Goal: Task Accomplishment & Management: Use online tool/utility

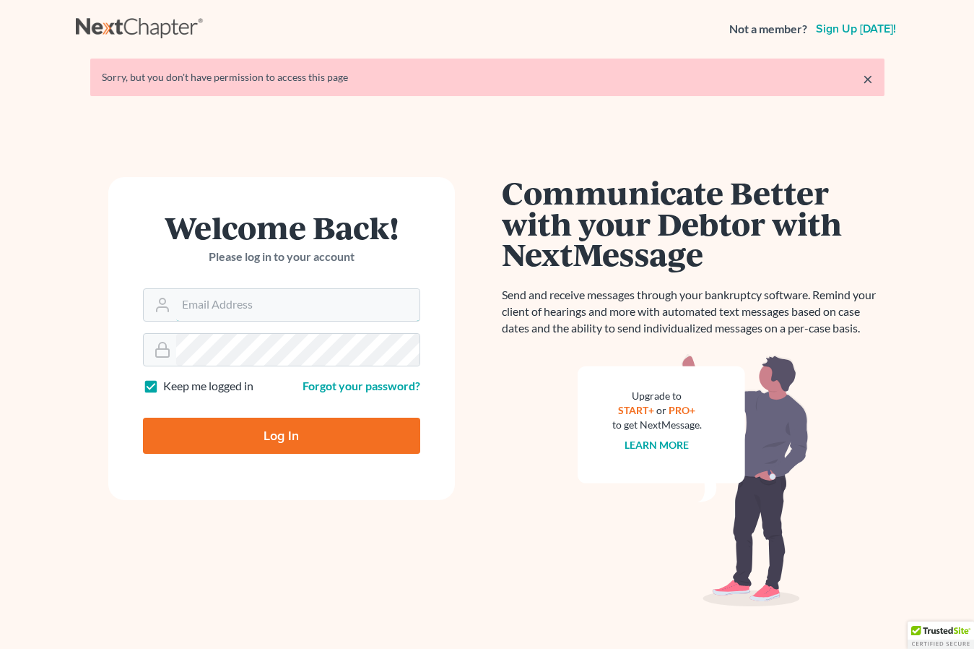
type input "[EMAIL_ADDRESS][DOMAIN_NAME]"
click at [224, 433] on input "Log In" at bounding box center [281, 435] width 277 height 36
type input "Thinking..."
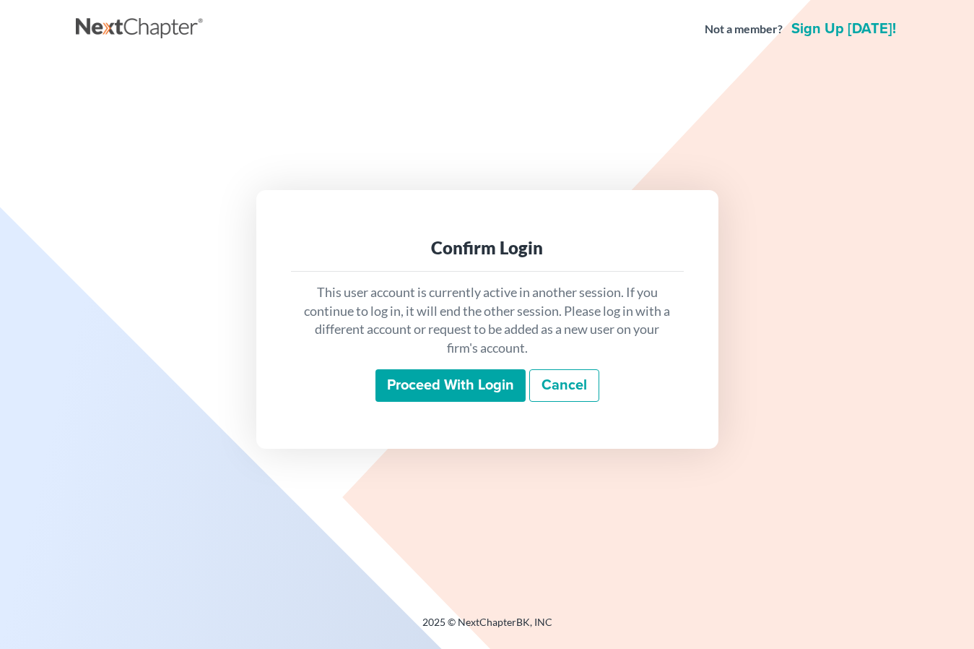
click at [411, 376] on input "Proceed with login" at bounding box center [451, 385] width 150 height 33
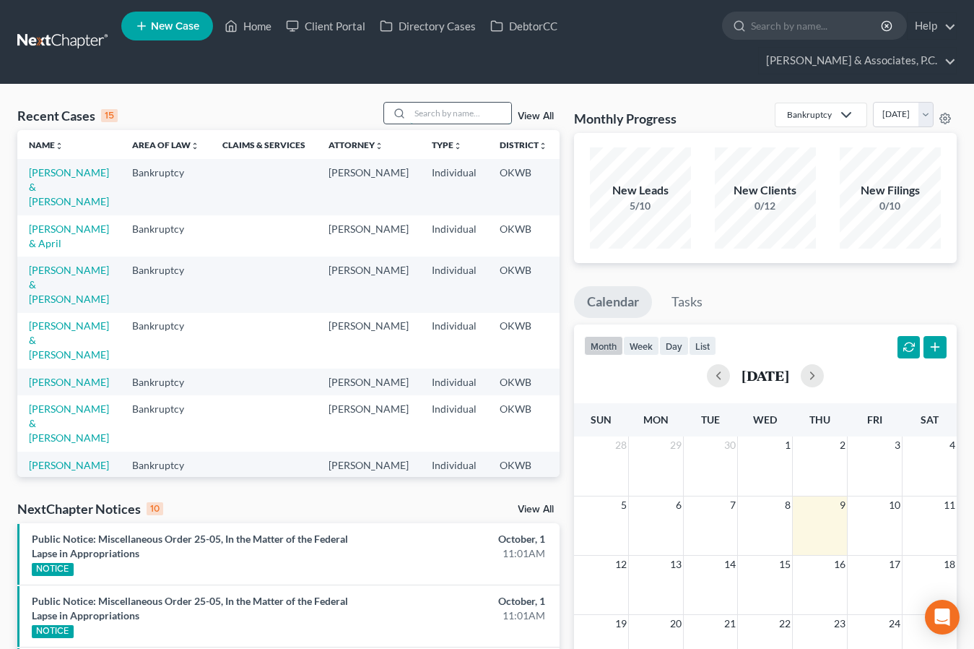
click at [424, 103] on input "search" at bounding box center [460, 113] width 101 height 21
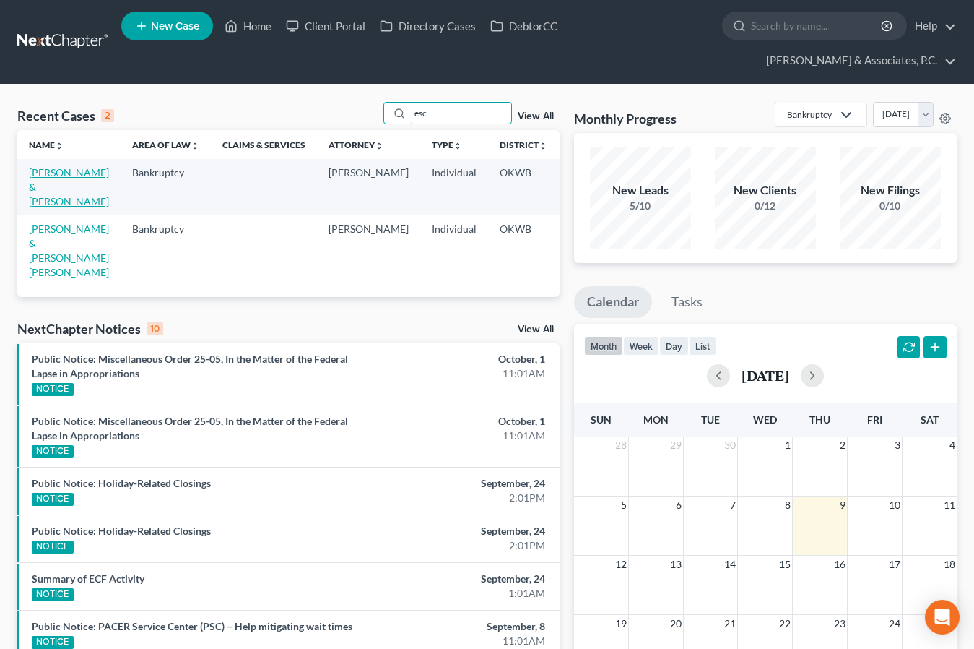
type input "esc"
click at [49, 166] on link "Escarcega, Armando & Paola" at bounding box center [69, 186] width 80 height 41
